Goal: Navigation & Orientation: Find specific page/section

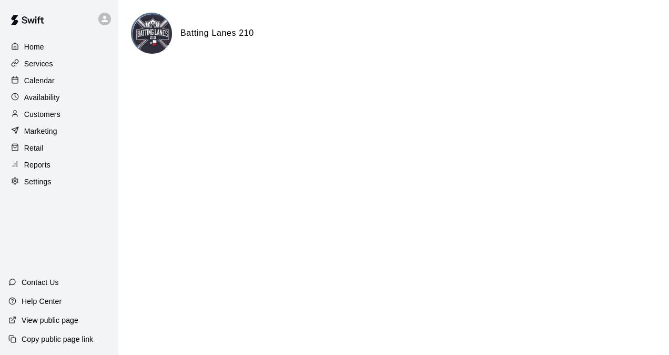
click at [42, 76] on div "Calendar" at bounding box center [59, 81] width 102 height 16
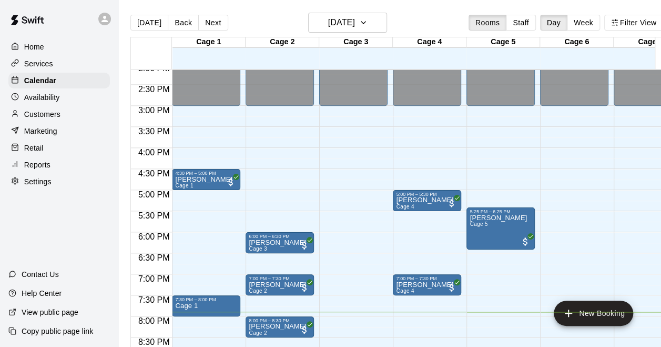
scroll to position [669, 0]
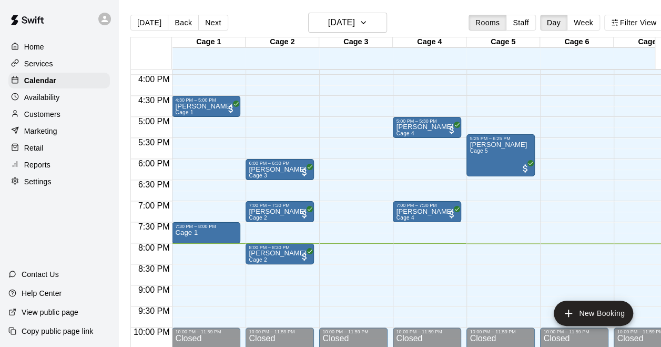
click at [47, 48] on div "Home" at bounding box center [59, 47] width 102 height 16
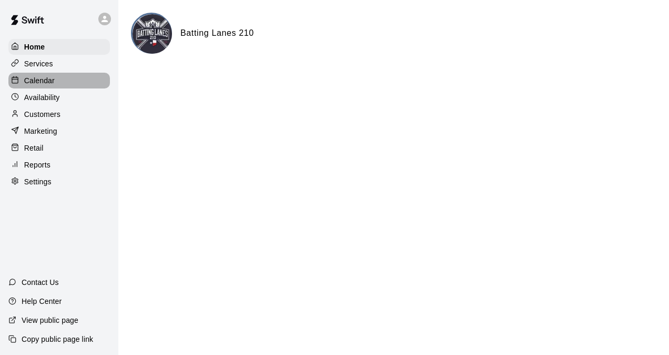
click at [54, 81] on p "Calendar" at bounding box center [39, 80] width 31 height 11
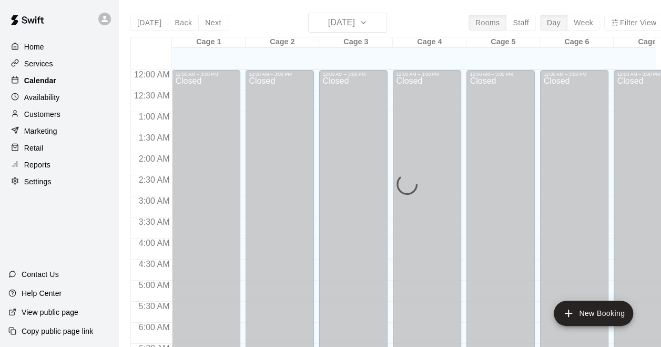
scroll to position [682, 0]
